Goal: Go to known website: Access a specific website the user already knows

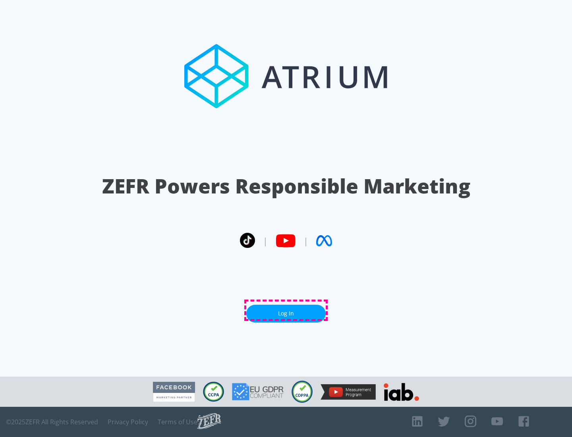
click at [286, 310] on link "Log In" at bounding box center [286, 314] width 80 height 18
